Goal: Check status

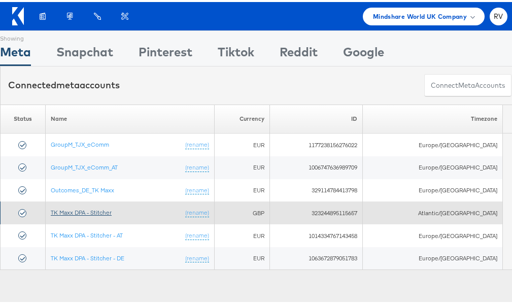
click at [84, 210] on link "TK Maxx DPA - Stitcher" at bounding box center [81, 211] width 61 height 8
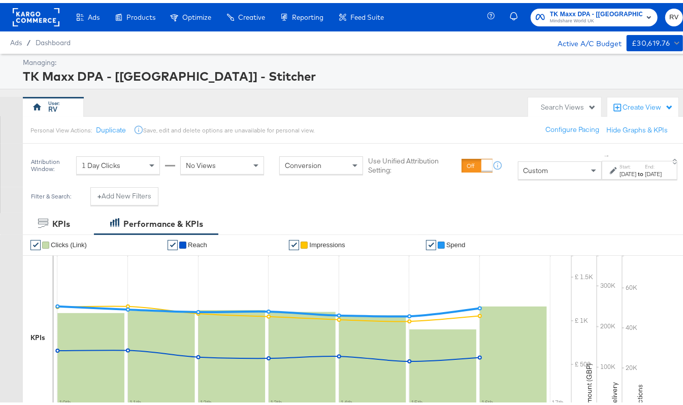
click at [619, 175] on div "[DATE]" at bounding box center [627, 171] width 17 height 8
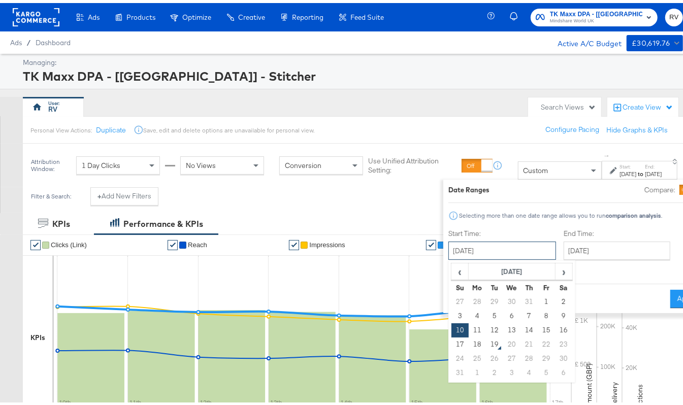
click at [448, 248] on input "[DATE]" at bounding box center [502, 248] width 108 height 18
click at [452, 264] on span "‹" at bounding box center [460, 268] width 16 height 15
click at [451, 329] on td "13" at bounding box center [459, 327] width 17 height 14
type input "[DATE]"
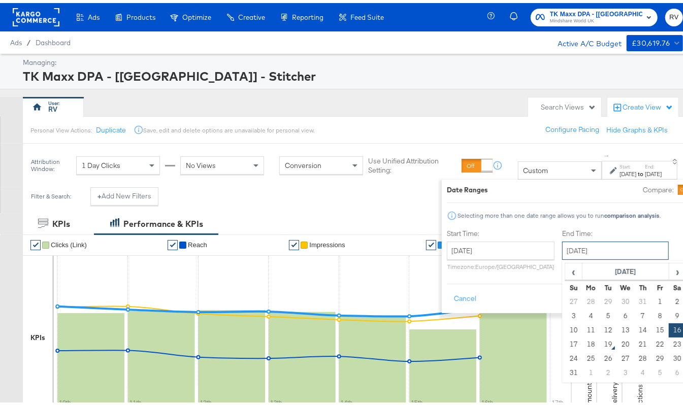
click at [562, 240] on input "[DATE]" at bounding box center [615, 248] width 107 height 18
click at [565, 271] on span "‹" at bounding box center [573, 268] width 16 height 15
click at [668, 330] on td "19" at bounding box center [676, 327] width 17 height 14
type input "[DATE]"
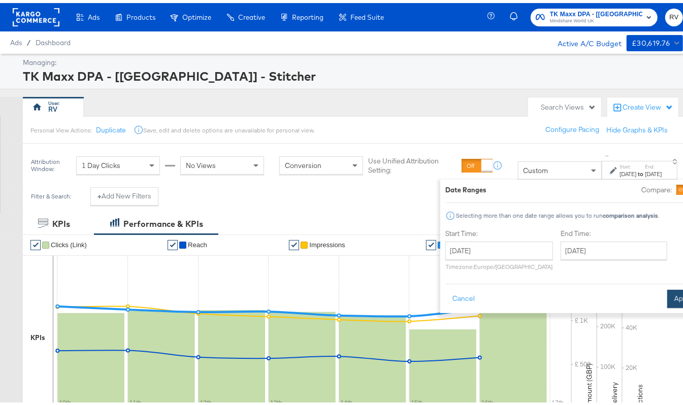
click at [667, 291] on button "Apply" at bounding box center [683, 296] width 32 height 18
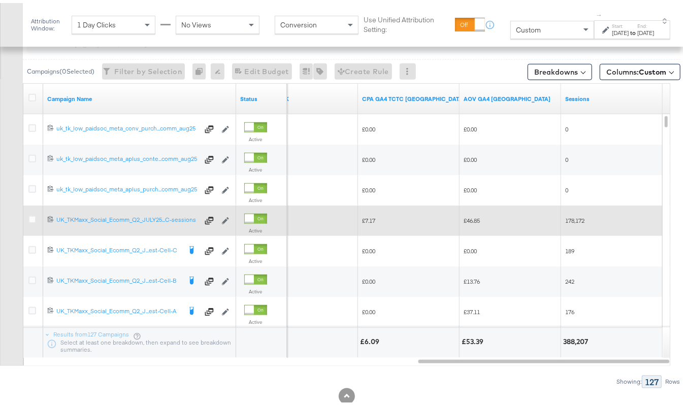
scroll to position [406, 0]
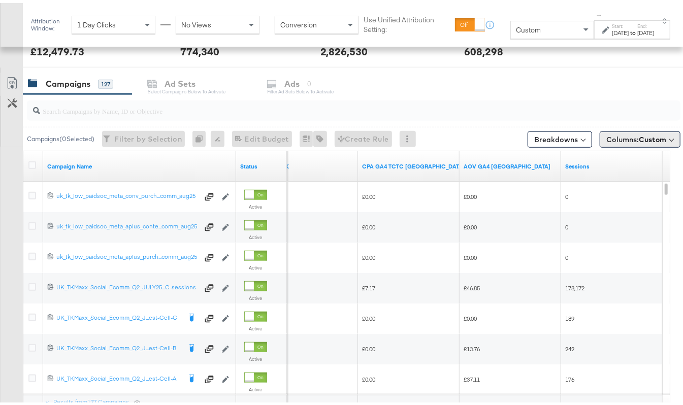
click at [606, 139] on span "Columns: Custom" at bounding box center [636, 136] width 60 height 10
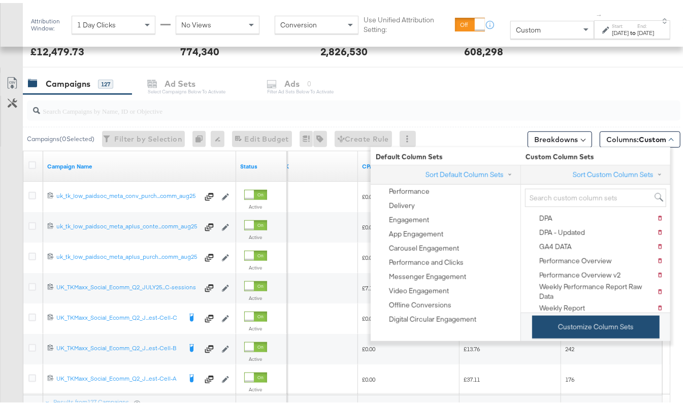
click at [535, 323] on button "Customize Column Sets" at bounding box center [595, 324] width 127 height 23
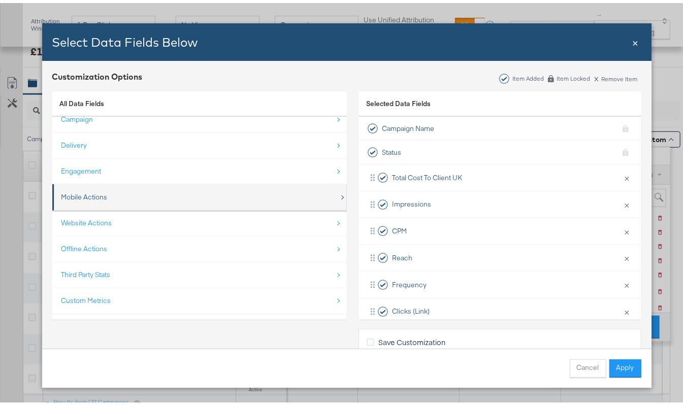
scroll to position [15, 0]
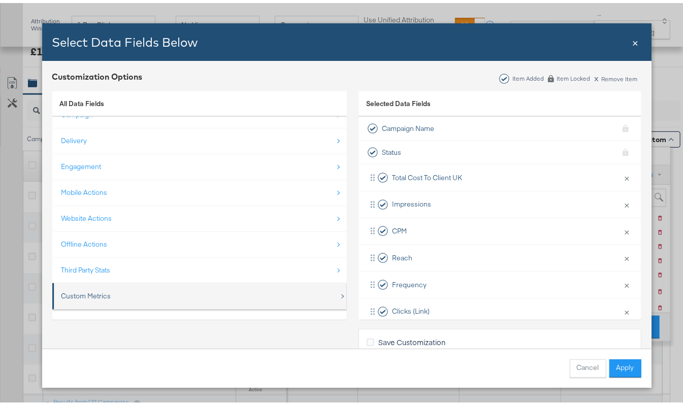
click at [94, 289] on div "Custom Metrics" at bounding box center [86, 293] width 50 height 10
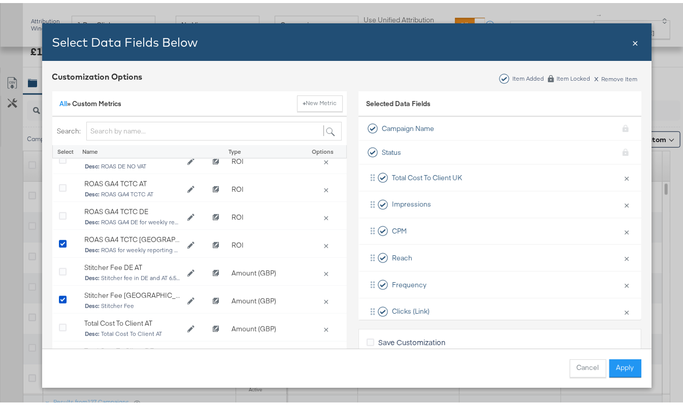
scroll to position [278, 0]
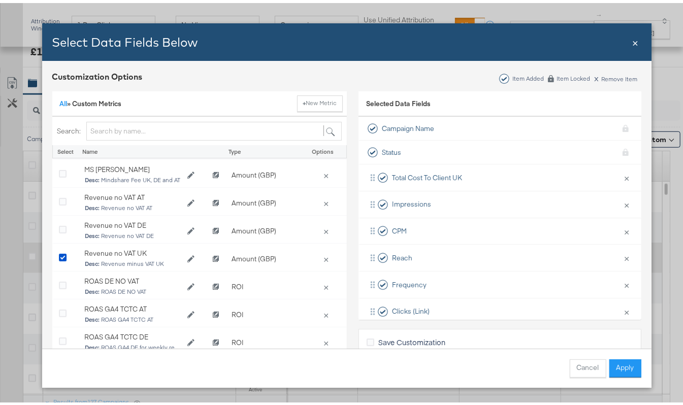
click at [628, 374] on button "Apply" at bounding box center [625, 365] width 32 height 18
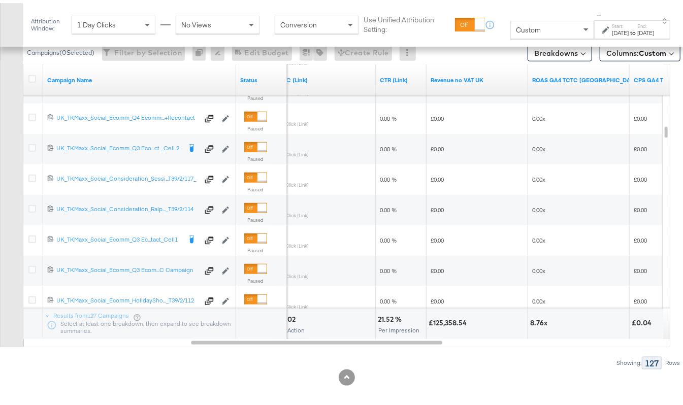
scroll to position [499, 0]
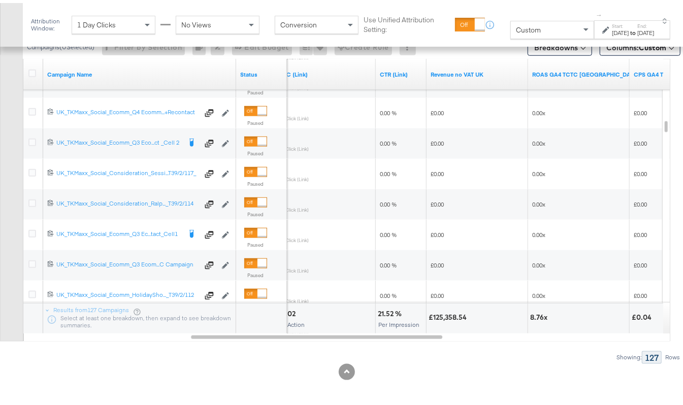
click at [612, 32] on div "[DATE]" at bounding box center [620, 30] width 17 height 8
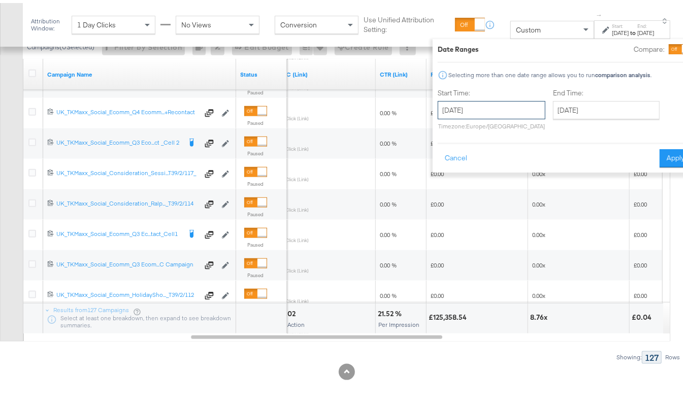
click at [447, 110] on input "[DATE]" at bounding box center [492, 107] width 108 height 18
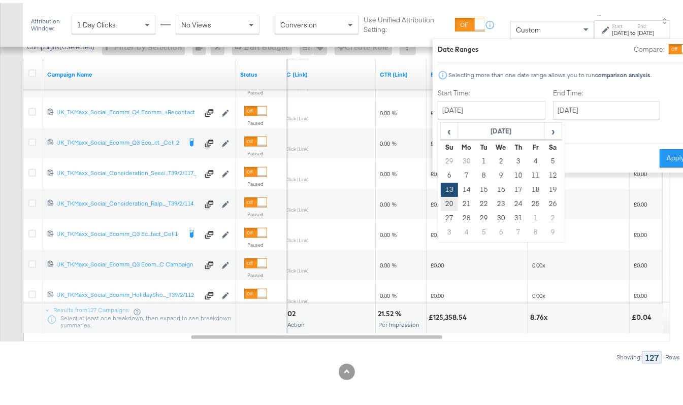
click at [441, 197] on td "20" at bounding box center [449, 201] width 17 height 14
type input "[DATE]"
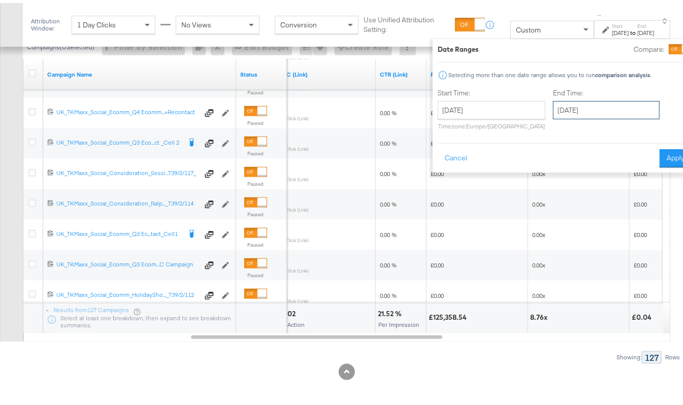
click at [553, 110] on input "[DATE]" at bounding box center [606, 107] width 107 height 18
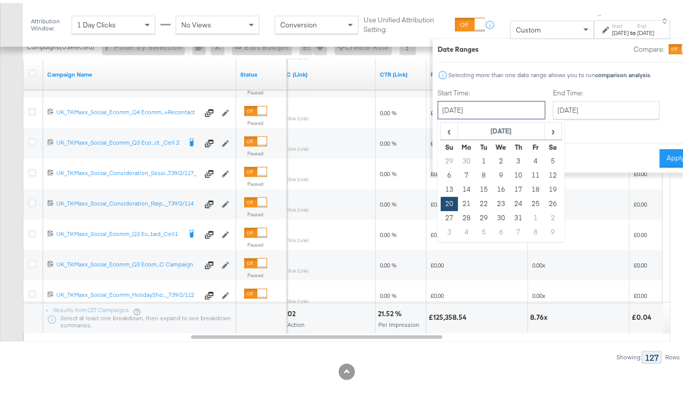
click at [466, 99] on input "[DATE]" at bounding box center [492, 107] width 108 height 18
click at [441, 181] on td "13" at bounding box center [449, 187] width 17 height 14
type input "[DATE]"
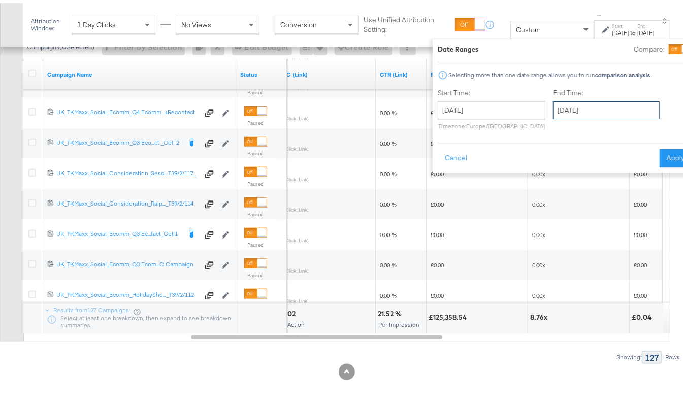
click at [553, 105] on input "[DATE]" at bounding box center [606, 107] width 107 height 18
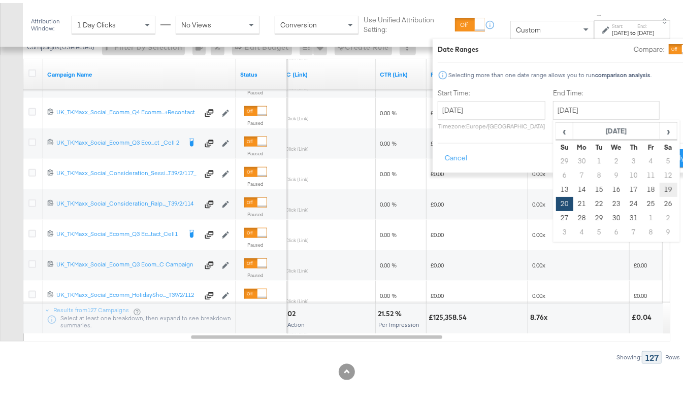
click at [660, 183] on td "19" at bounding box center [668, 187] width 17 height 14
type input "[DATE]"
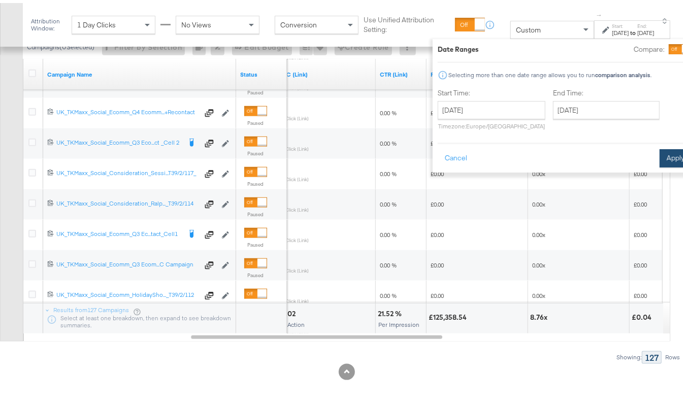
click at [659, 153] on button "Apply" at bounding box center [675, 155] width 32 height 18
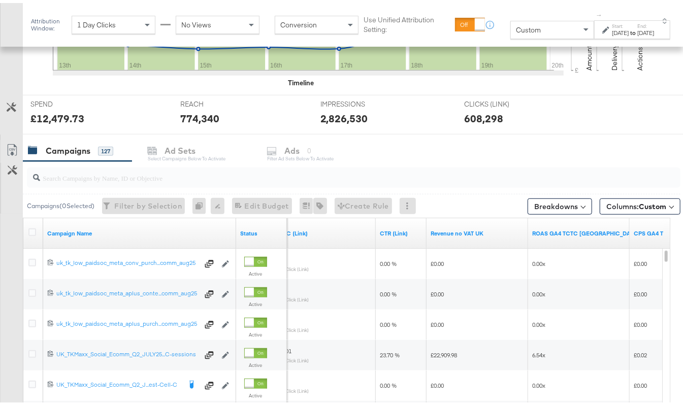
scroll to position [296, 0]
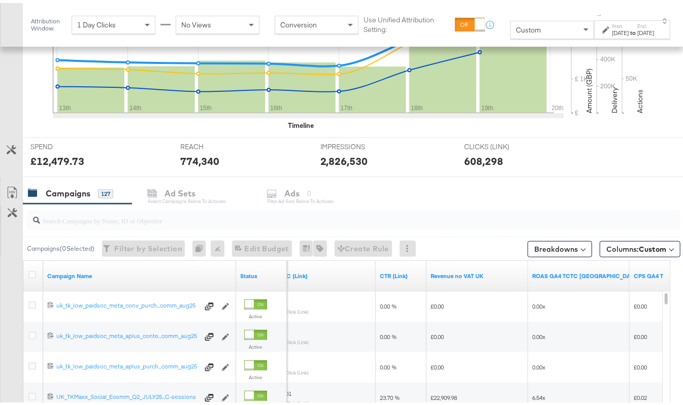
click at [612, 21] on label "Start:" at bounding box center [620, 23] width 17 height 7
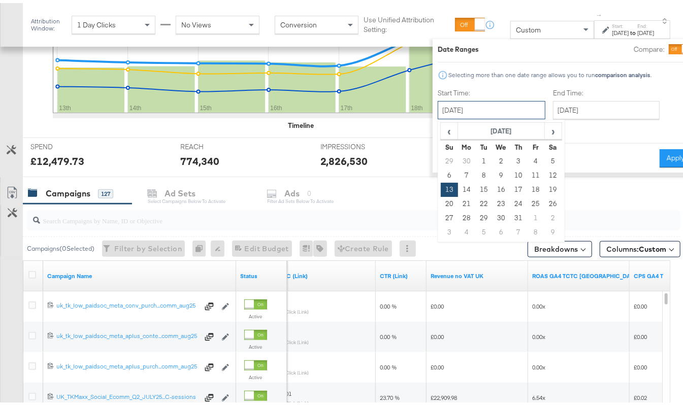
click at [443, 111] on input "[DATE]" at bounding box center [492, 107] width 108 height 18
click at [441, 199] on td "20" at bounding box center [449, 201] width 17 height 14
type input "[DATE]"
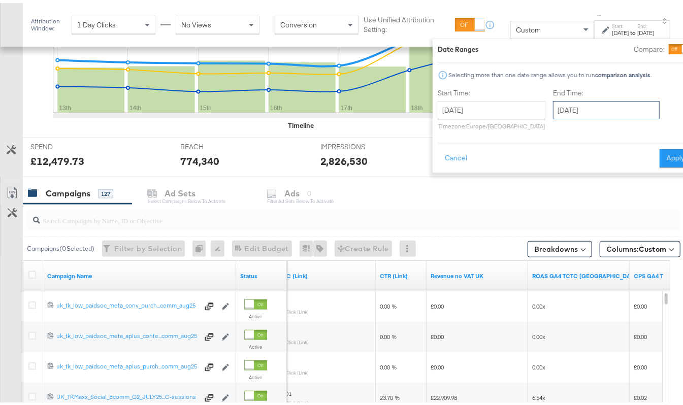
click at [554, 105] on input "[DATE]" at bounding box center [606, 107] width 107 height 18
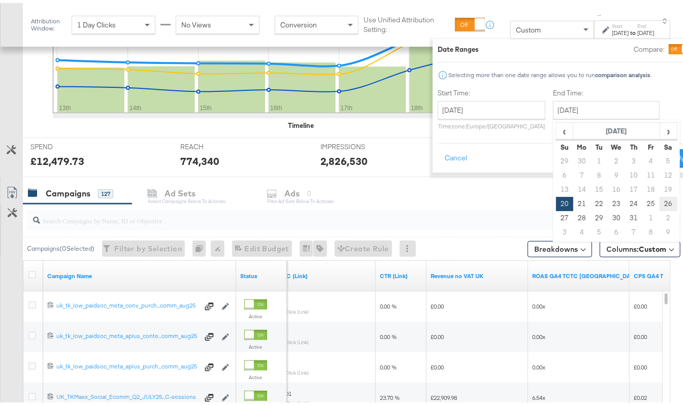
click at [660, 203] on td "26" at bounding box center [668, 201] width 17 height 14
type input "[DATE]"
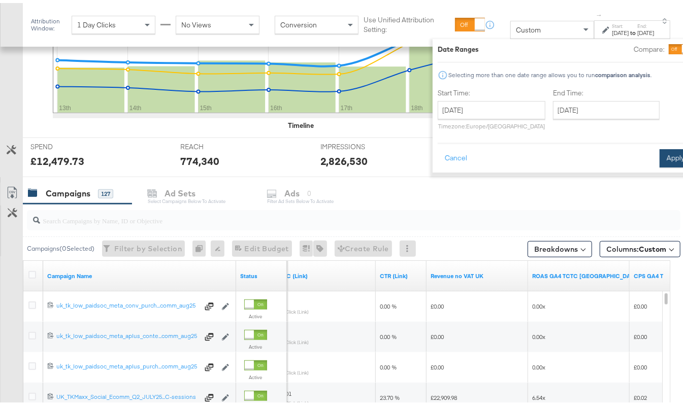
click at [659, 157] on button "Apply" at bounding box center [675, 155] width 32 height 18
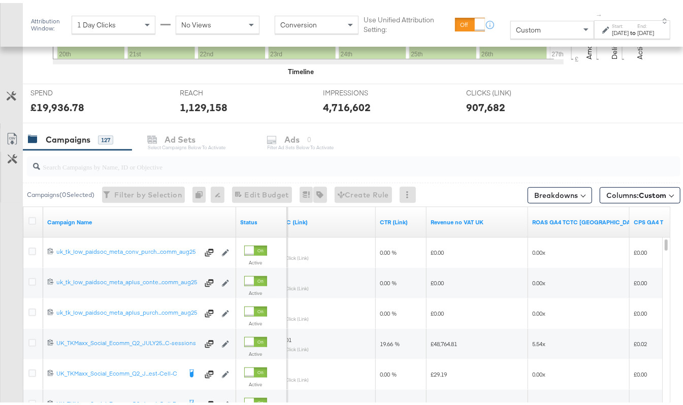
scroll to position [431, 0]
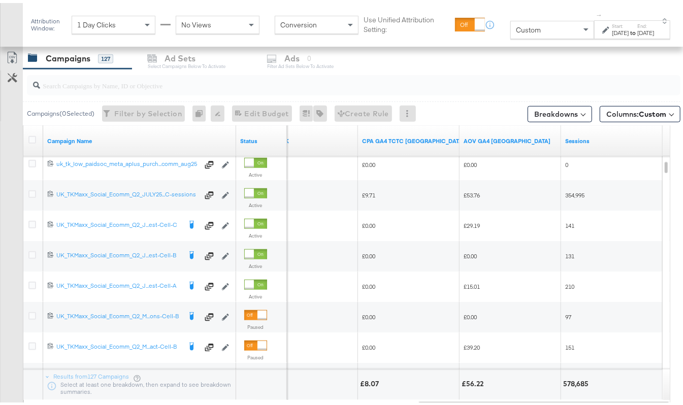
click at [612, 31] on div "[DATE]" at bounding box center [620, 30] width 17 height 8
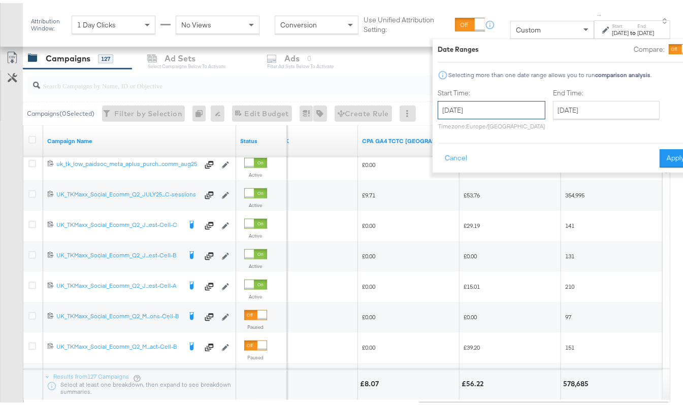
click at [451, 100] on input "[DATE]" at bounding box center [492, 107] width 108 height 18
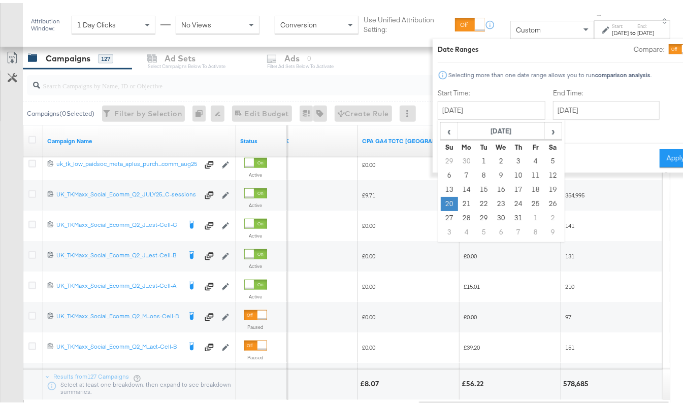
click at [441, 207] on td "20" at bounding box center [449, 201] width 17 height 14
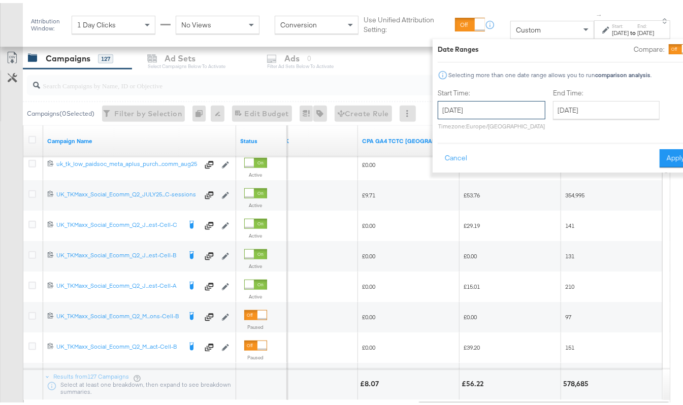
click at [465, 107] on input "[DATE]" at bounding box center [492, 107] width 108 height 18
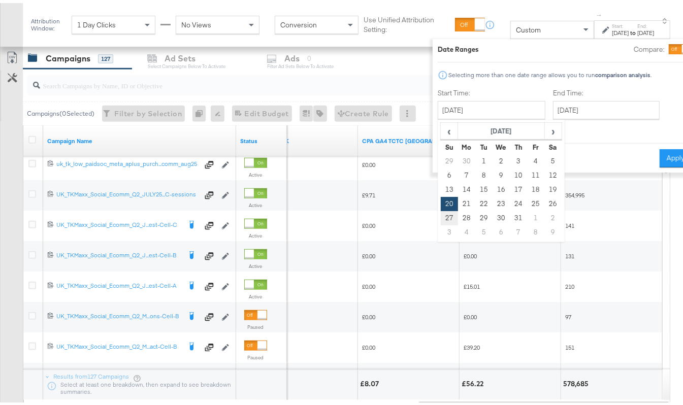
click at [441, 212] on td "27" at bounding box center [449, 215] width 17 height 14
type input "[DATE]"
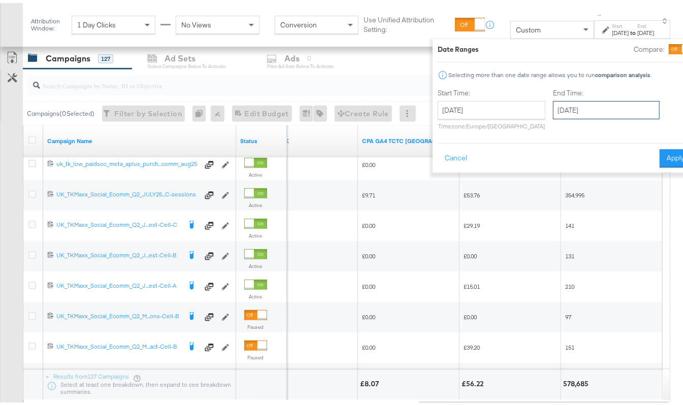
click at [590, 114] on input "[DATE]" at bounding box center [606, 107] width 107 height 18
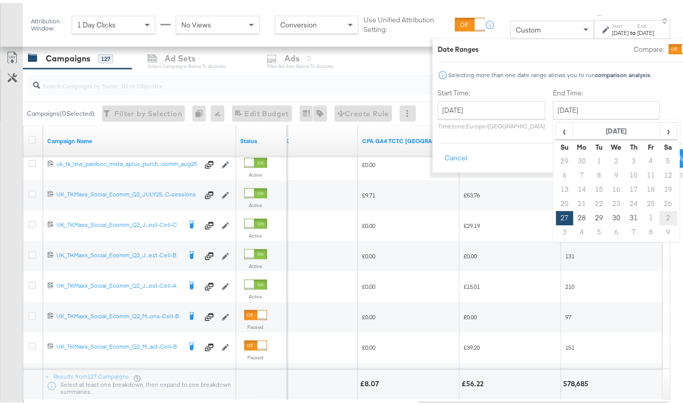
click at [660, 217] on td "2" at bounding box center [668, 215] width 17 height 14
type input "[DATE]"
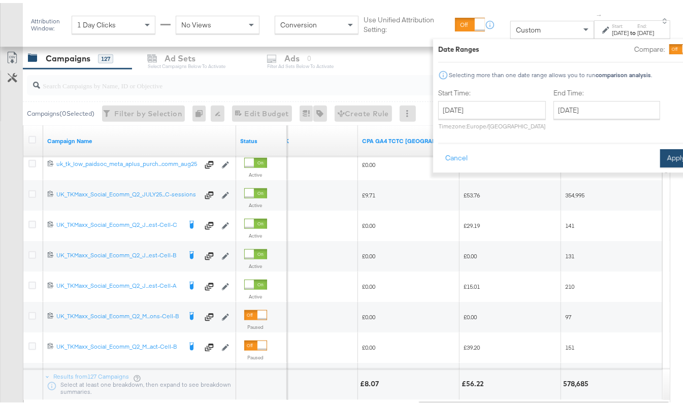
click at [660, 155] on button "Apply" at bounding box center [676, 155] width 32 height 18
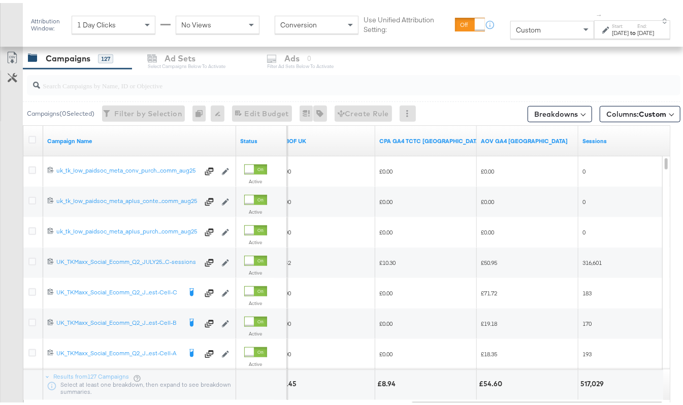
click at [642, 31] on div "[DATE]" at bounding box center [646, 30] width 17 height 8
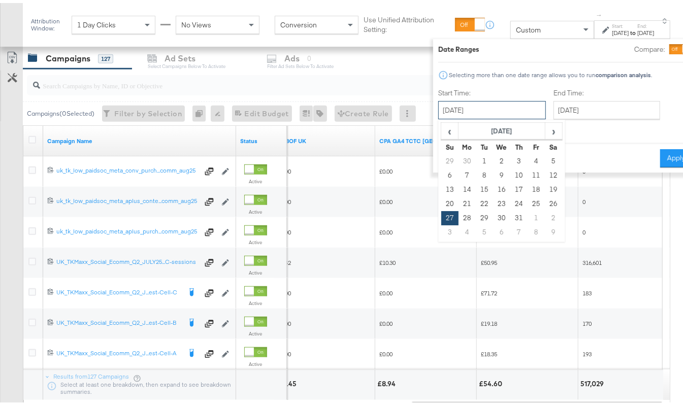
click at [482, 116] on input "[DATE]" at bounding box center [492, 107] width 108 height 18
click at [441, 181] on td "13" at bounding box center [449, 187] width 17 height 14
type input "[DATE]"
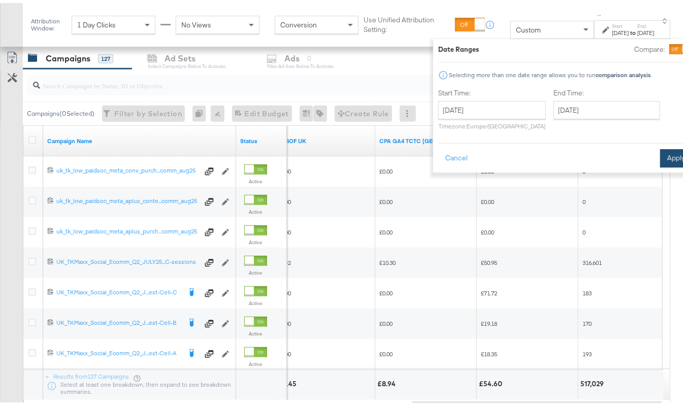
click at [660, 157] on button "Apply" at bounding box center [676, 155] width 32 height 18
